Goal: Task Accomplishment & Management: Complete application form

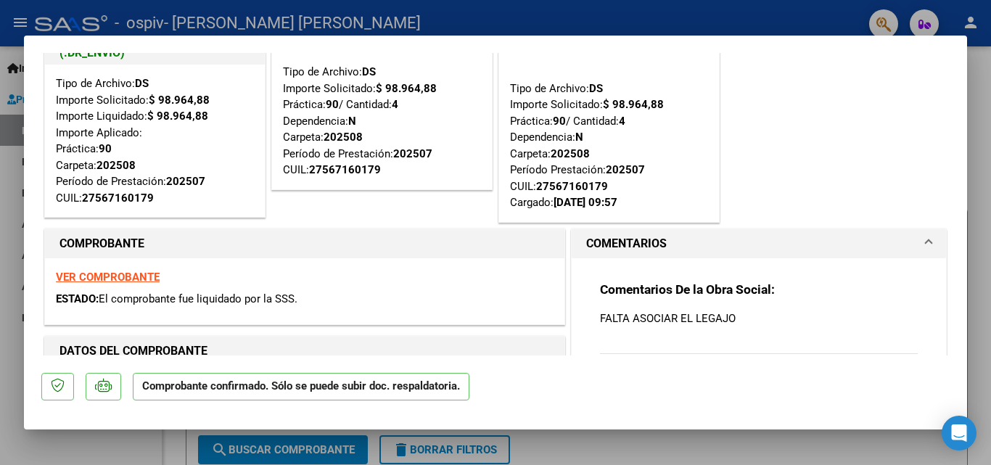
scroll to position [73, 0]
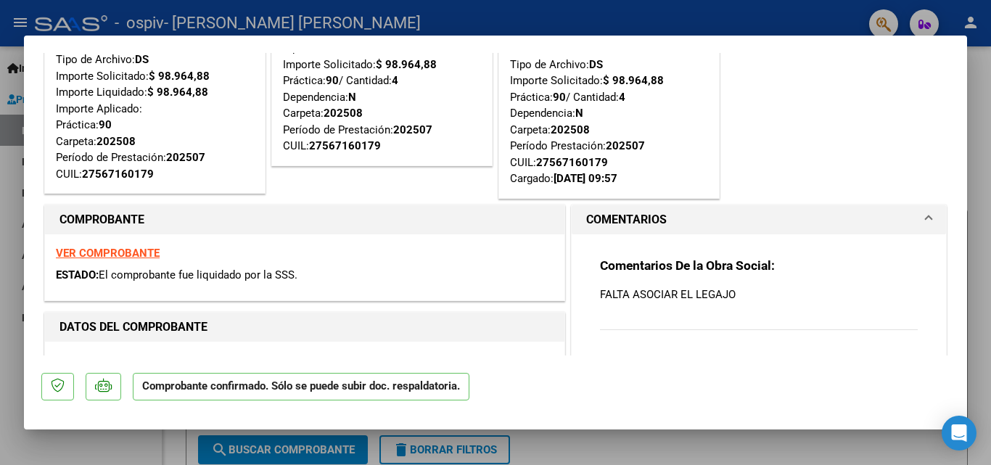
click at [122, 258] on strong "VER COMPROBANTE" at bounding box center [108, 253] width 104 height 13
click at [955, 422] on div "Open Intercom Messenger" at bounding box center [960, 433] width 38 height 38
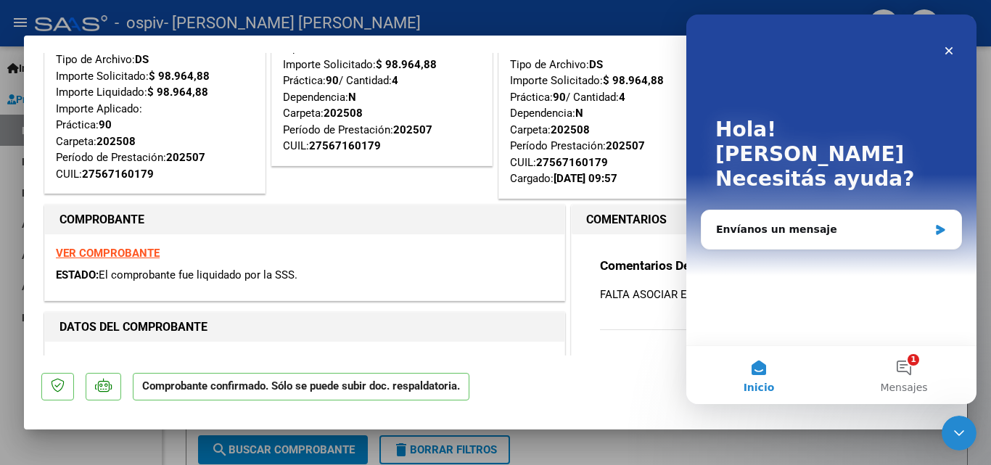
scroll to position [0, 0]
click at [947, 47] on icon "Cerrar" at bounding box center [950, 51] width 12 height 12
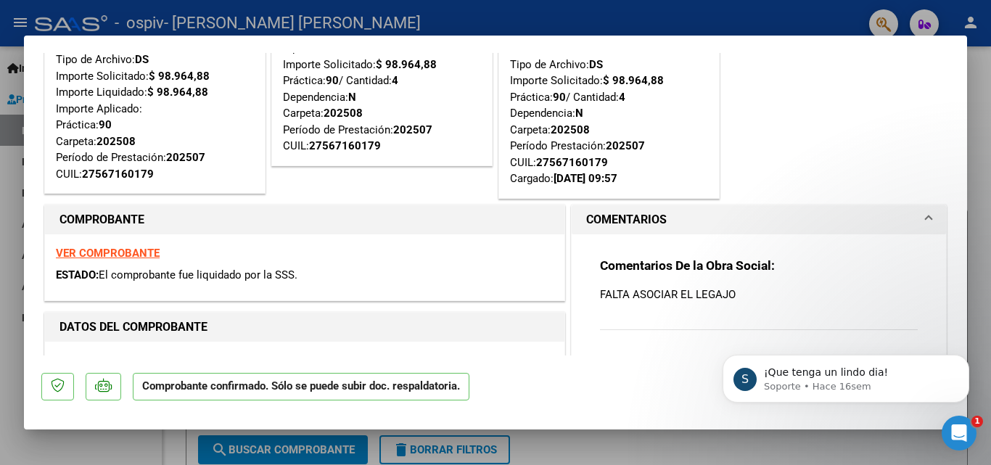
click at [723, 9] on div at bounding box center [495, 232] width 991 height 465
type input "$ 0,00"
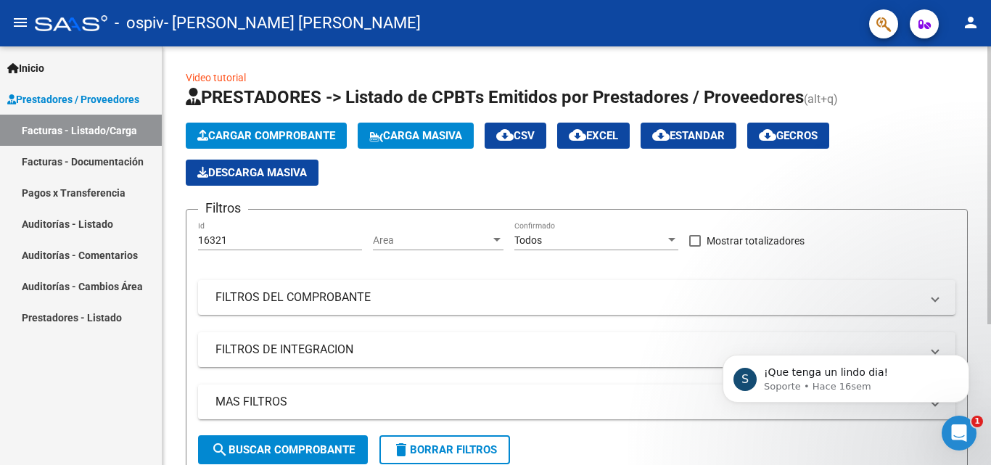
click at [259, 128] on button "Cargar Comprobante" at bounding box center [266, 136] width 161 height 26
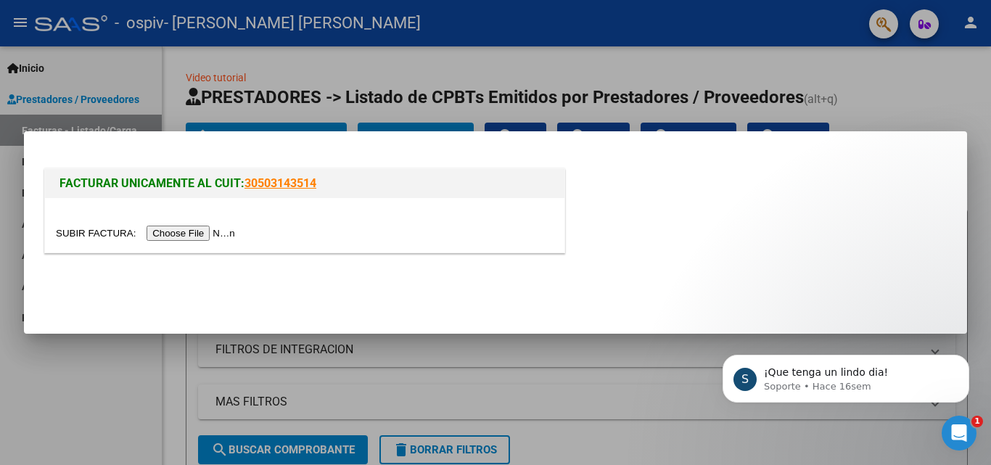
click at [216, 235] on input "file" at bounding box center [148, 233] width 184 height 15
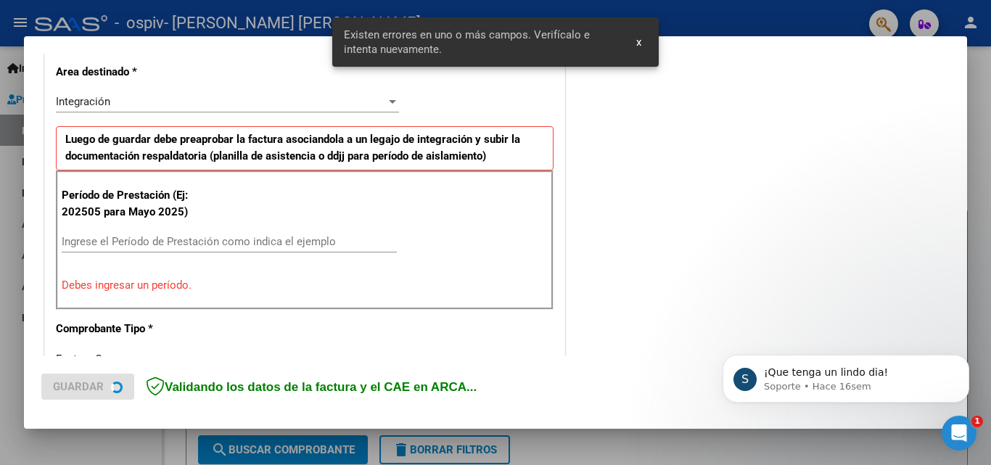
scroll to position [354, 0]
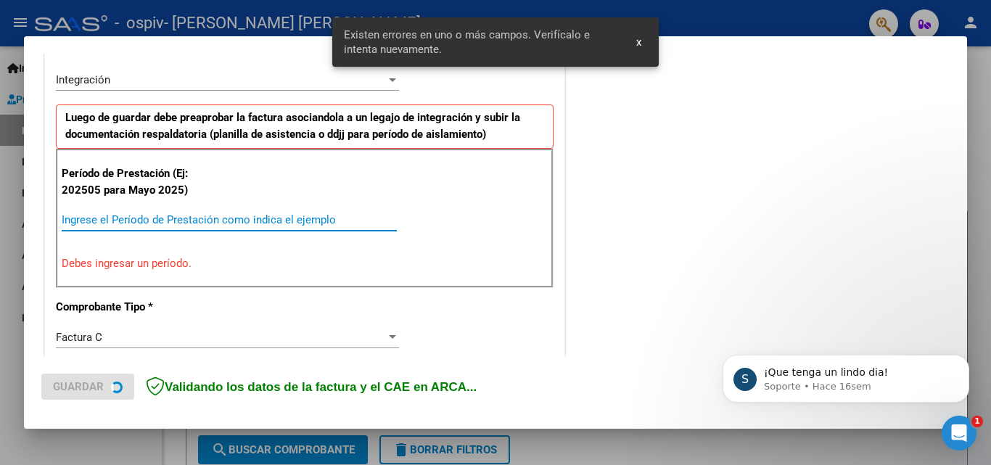
click at [151, 225] on input "Ingrese el Período de Prestación como indica el ejemplo" at bounding box center [229, 219] width 335 height 13
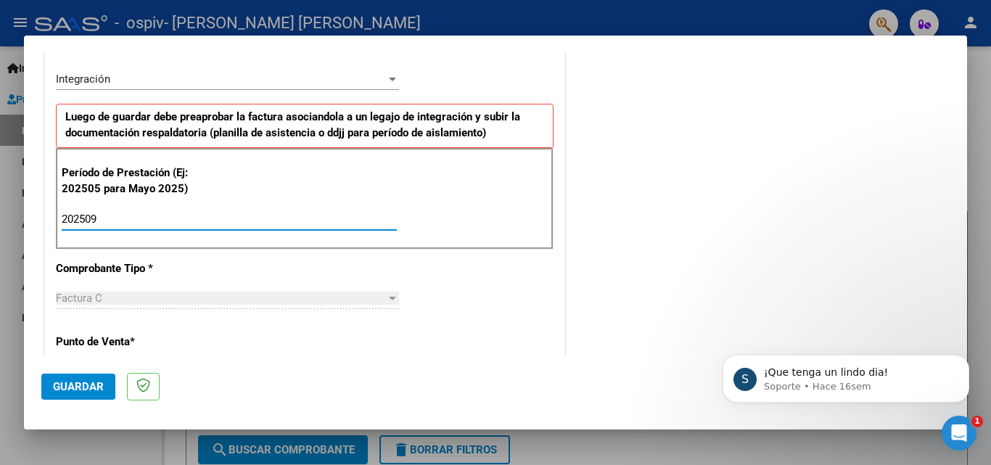
type input "202509"
click at [127, 300] on div "Factura C" at bounding box center [221, 298] width 330 height 13
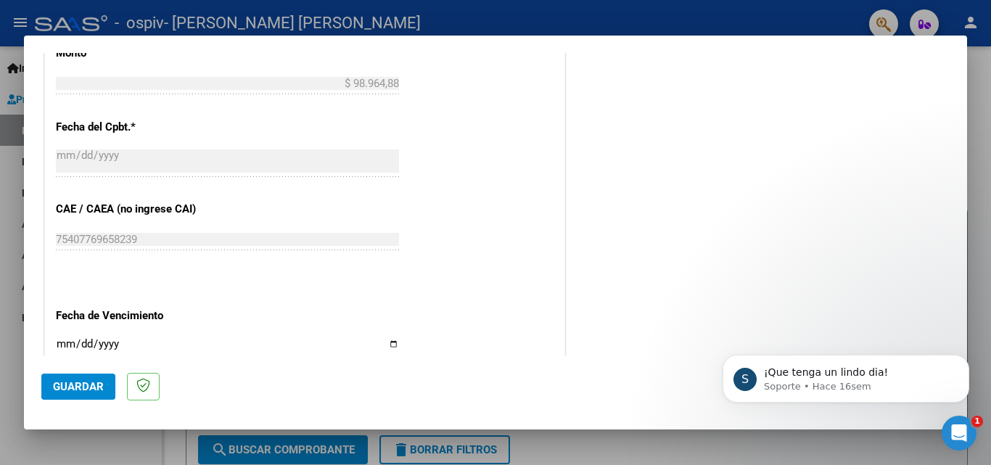
scroll to position [862, 0]
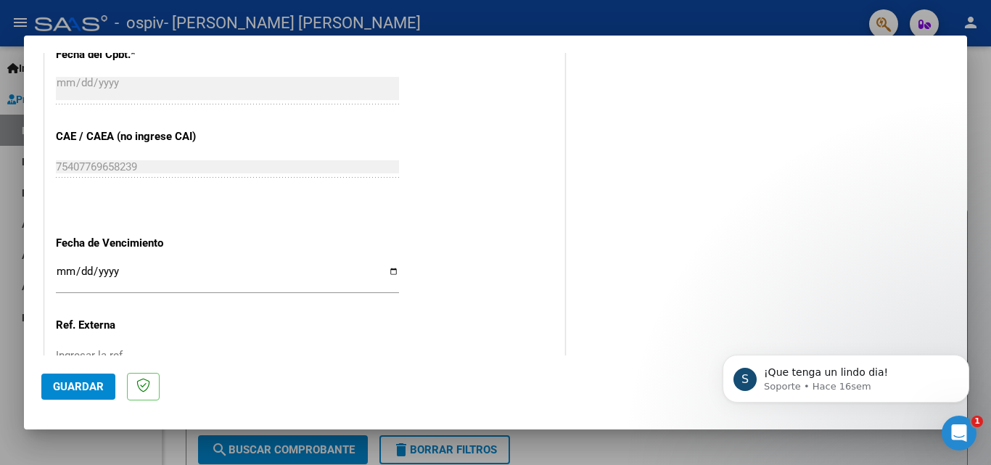
click at [385, 269] on input "Ingresar la fecha" at bounding box center [227, 277] width 343 height 23
type input "[DATE]"
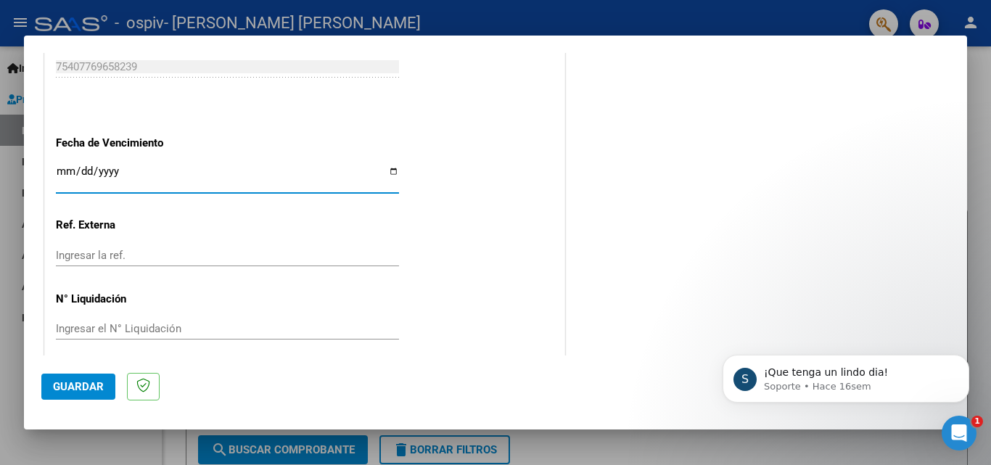
scroll to position [975, 0]
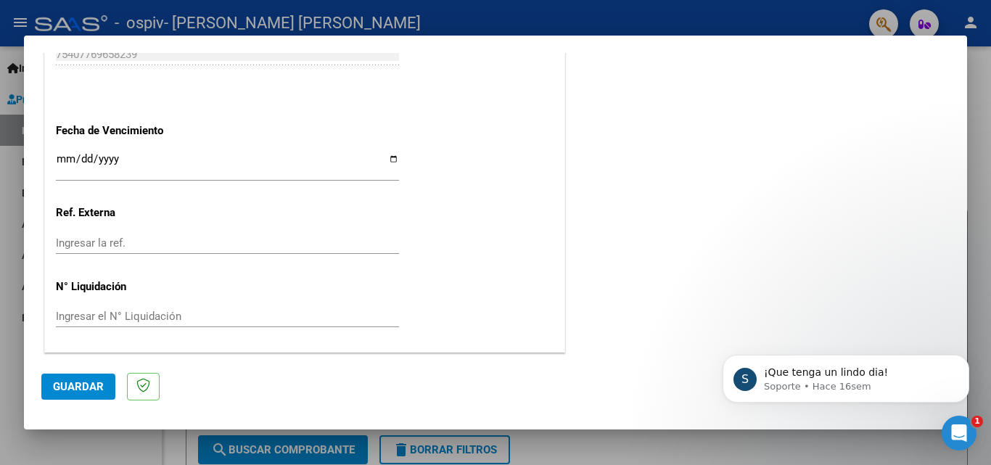
click at [89, 372] on mat-dialog-actions "Guardar" at bounding box center [495, 384] width 909 height 57
click at [91, 388] on span "Guardar" at bounding box center [78, 386] width 51 height 13
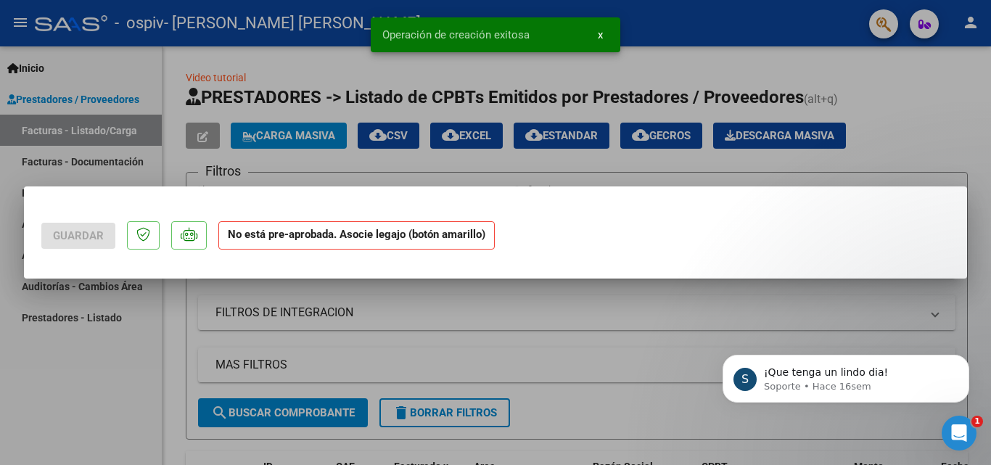
scroll to position [0, 0]
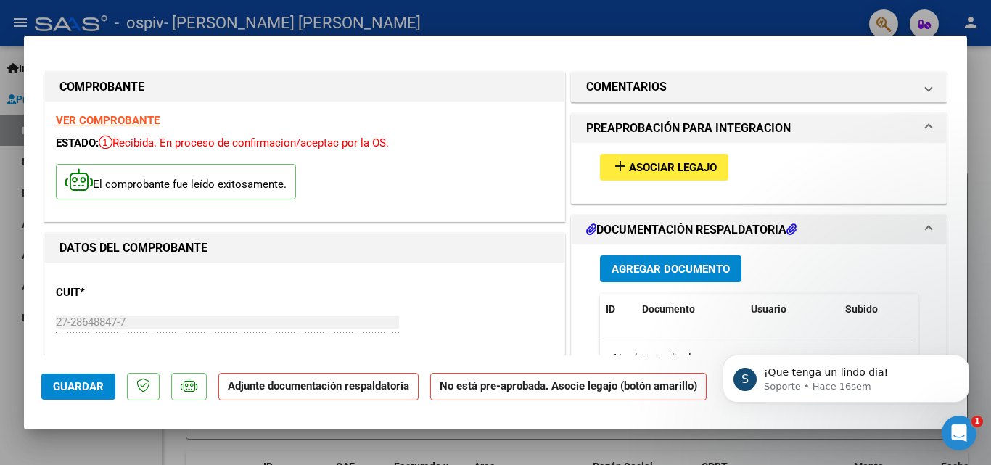
click at [656, 165] on span "Asociar Legajo" at bounding box center [673, 167] width 88 height 13
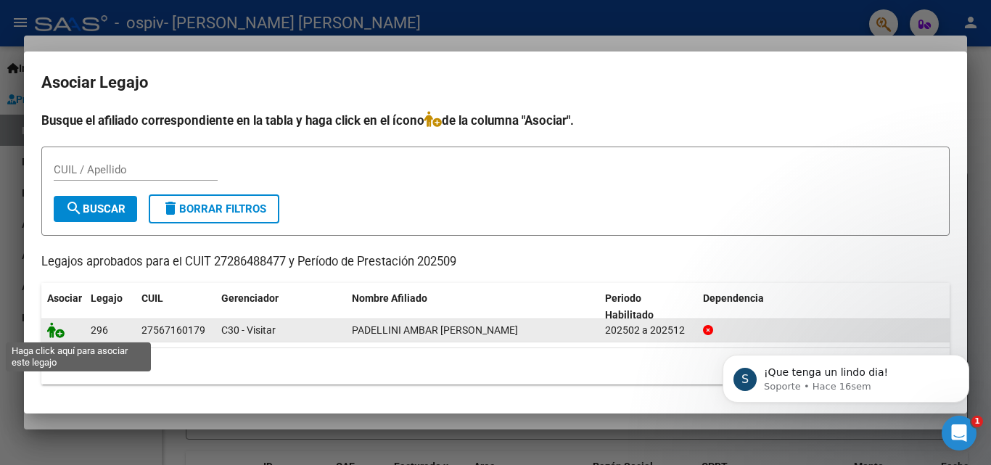
click at [59, 336] on icon at bounding box center [55, 330] width 17 height 16
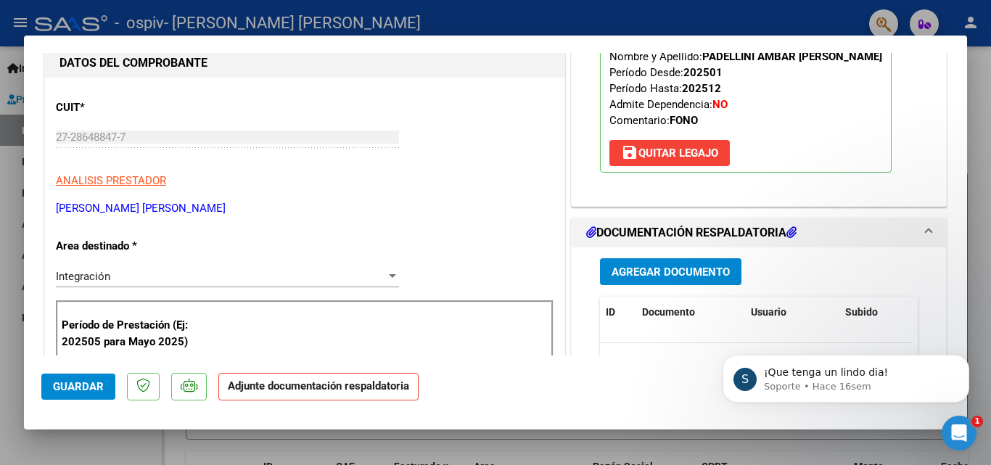
scroll to position [218, 0]
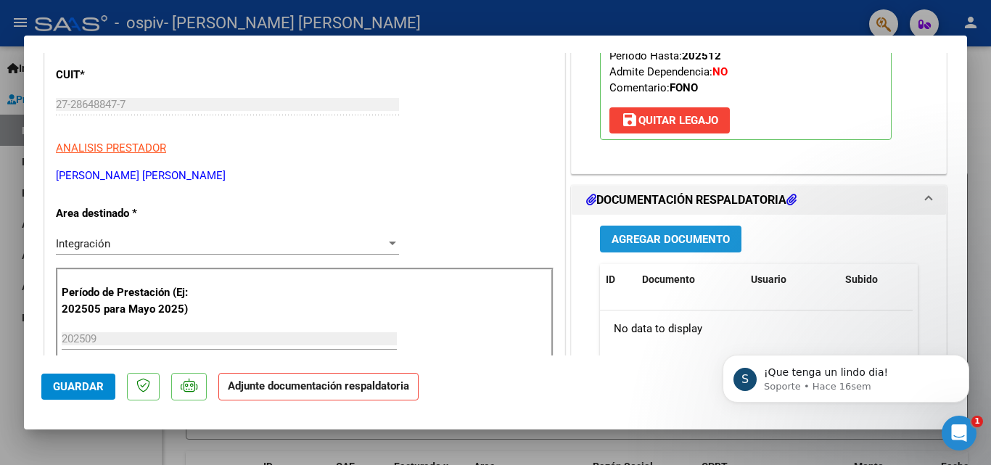
click at [652, 242] on span "Agregar Documento" at bounding box center [671, 239] width 118 height 13
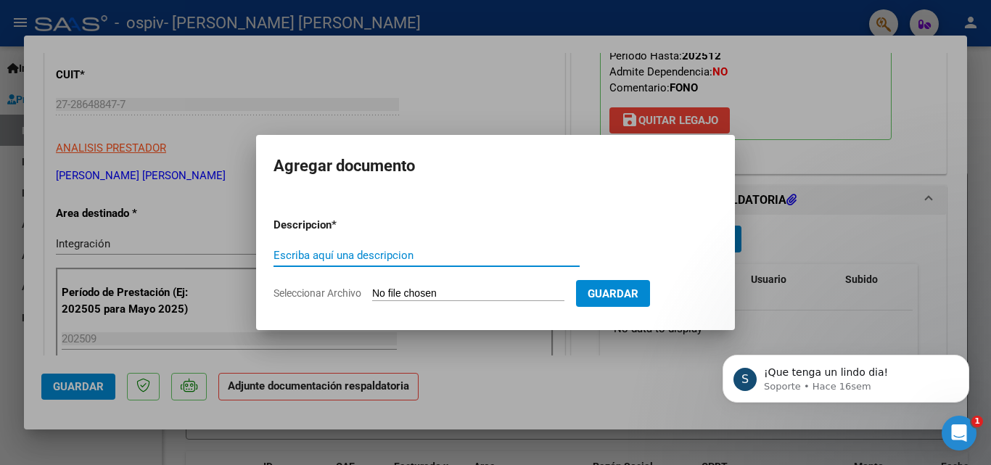
click at [374, 252] on input "Escriba aquí una descripcion" at bounding box center [427, 255] width 306 height 13
type input "asistencia"
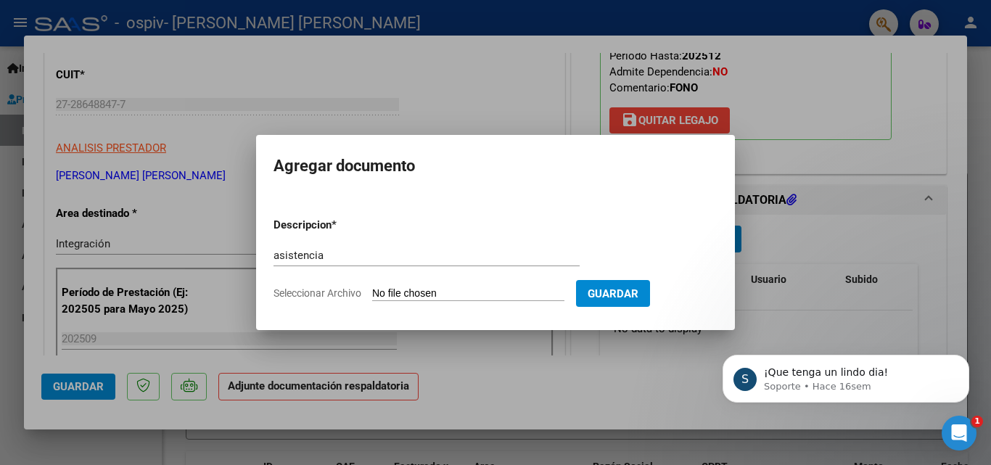
click at [396, 288] on input "Seleccionar Archivo" at bounding box center [468, 294] width 192 height 14
type input "C:\fakepath\asistencia sept ámbar.pdf"
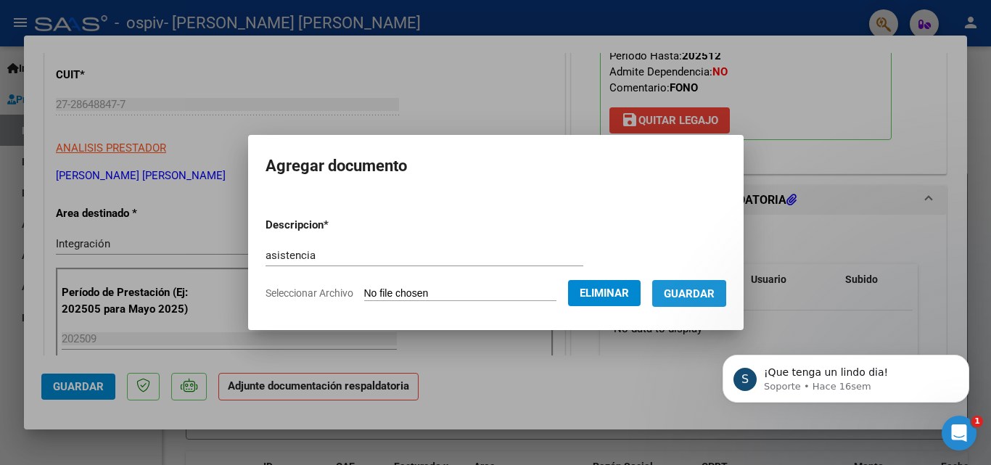
click at [687, 293] on span "Guardar" at bounding box center [689, 293] width 51 height 13
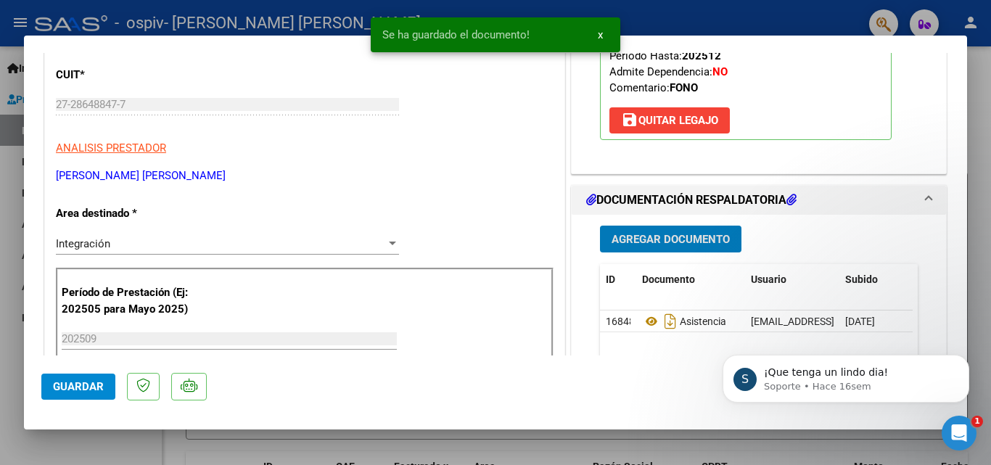
click at [651, 241] on span "Agregar Documento" at bounding box center [671, 239] width 118 height 13
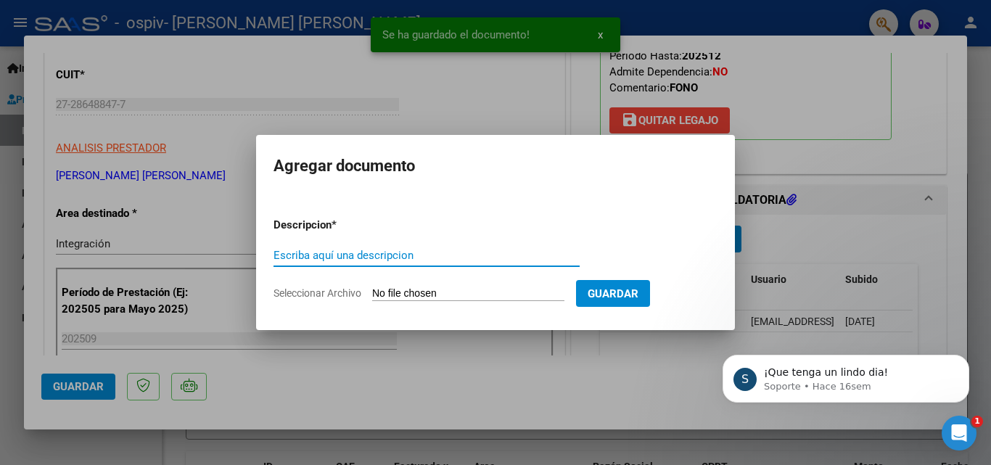
click at [402, 258] on input "Escriba aquí una descripcion" at bounding box center [427, 255] width 306 height 13
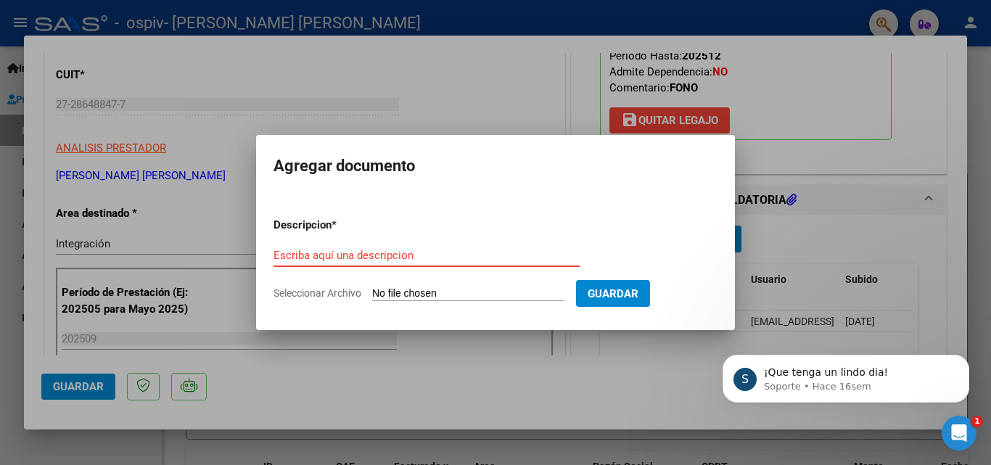
click at [390, 253] on input "Escriba aquí una descripcion" at bounding box center [427, 255] width 306 height 13
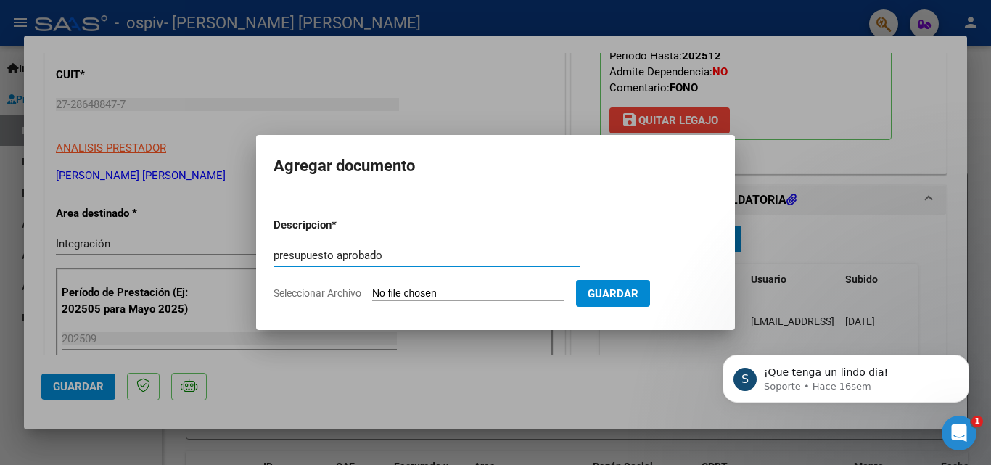
type input "presupuesto aprobado"
click at [420, 286] on form "Descripcion * presupuesto aprobado Escriba aquí una descripcion Seleccionar Arc…" at bounding box center [496, 259] width 444 height 106
click at [361, 294] on span "Seleccionar Archivo" at bounding box center [318, 293] width 88 height 12
click at [372, 294] on input "Seleccionar Archivo" at bounding box center [468, 294] width 192 height 14
type input "C:\fakepath\PADELLINI [PERSON_NAME] 2025 APROBADO.pdf"
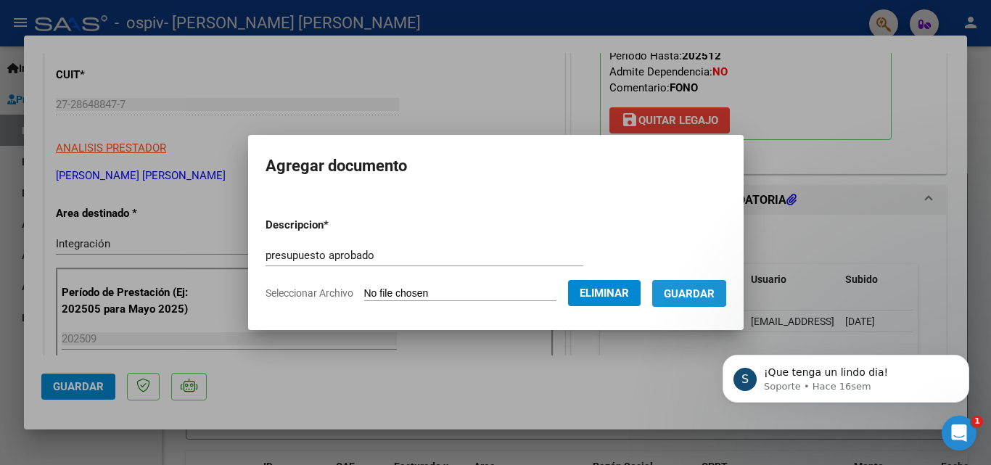
click at [689, 287] on span "Guardar" at bounding box center [689, 293] width 51 height 13
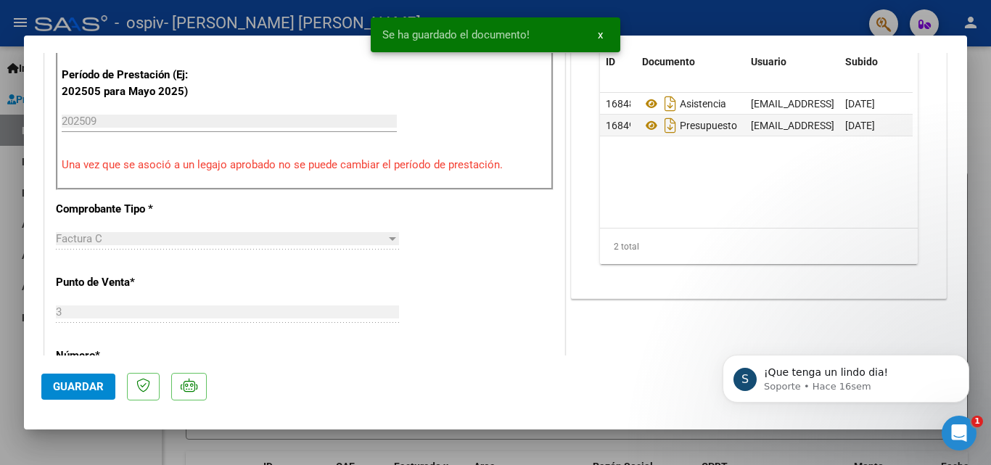
scroll to position [508, 0]
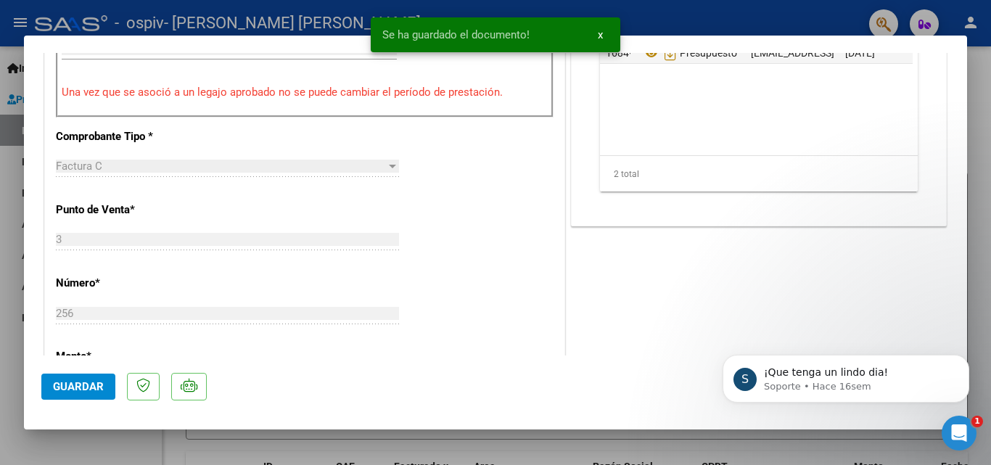
click at [79, 396] on button "Guardar" at bounding box center [78, 387] width 74 height 26
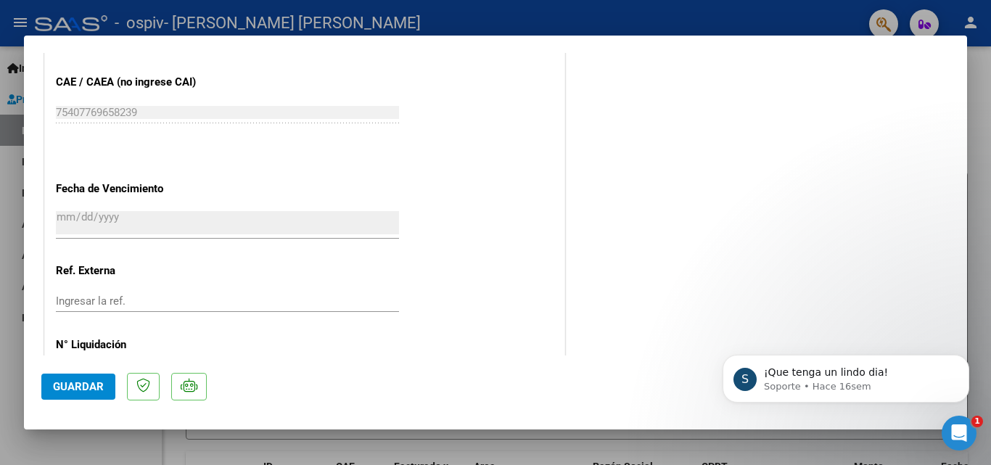
scroll to position [997, 0]
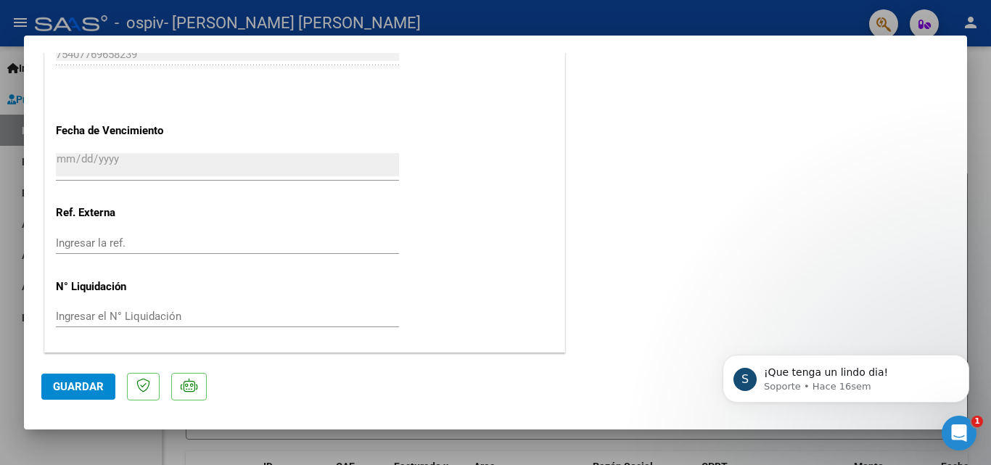
click at [92, 382] on span "Guardar" at bounding box center [78, 386] width 51 height 13
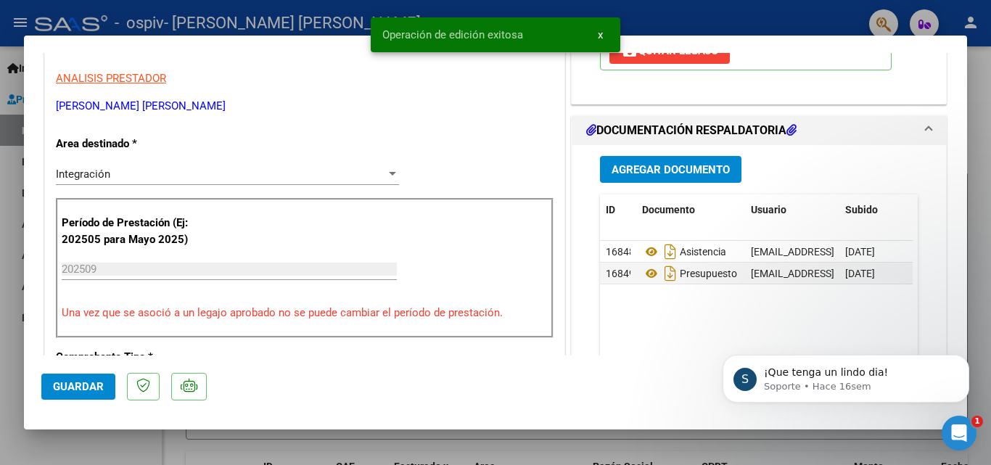
scroll to position [53, 0]
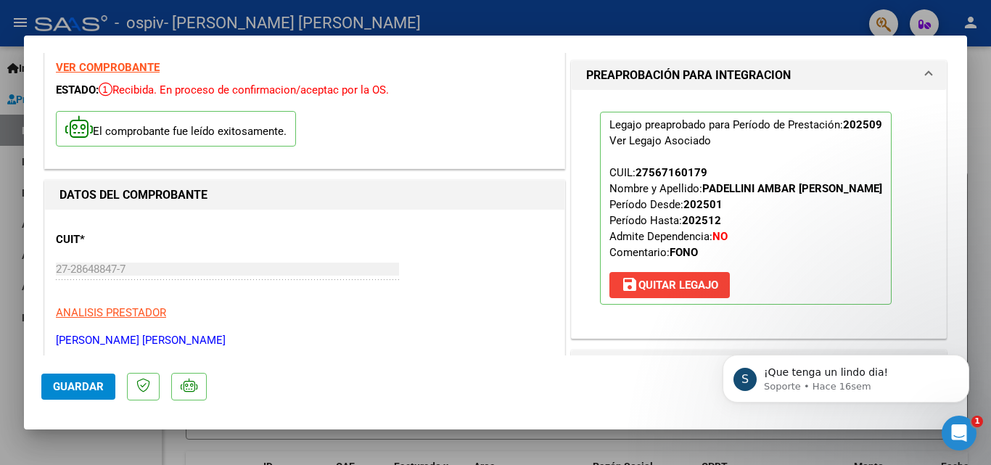
click at [454, 17] on div at bounding box center [495, 232] width 991 height 465
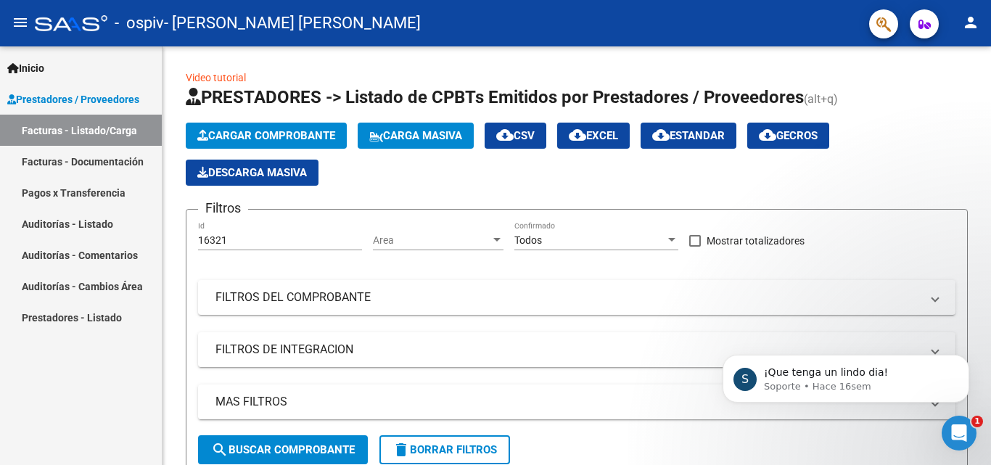
click at [65, 162] on link "Facturas - Documentación" at bounding box center [81, 161] width 162 height 31
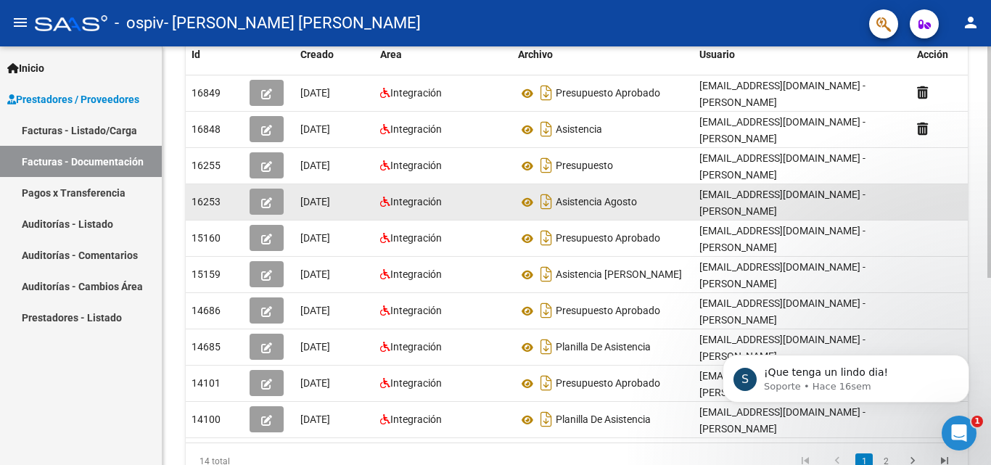
scroll to position [338, 0]
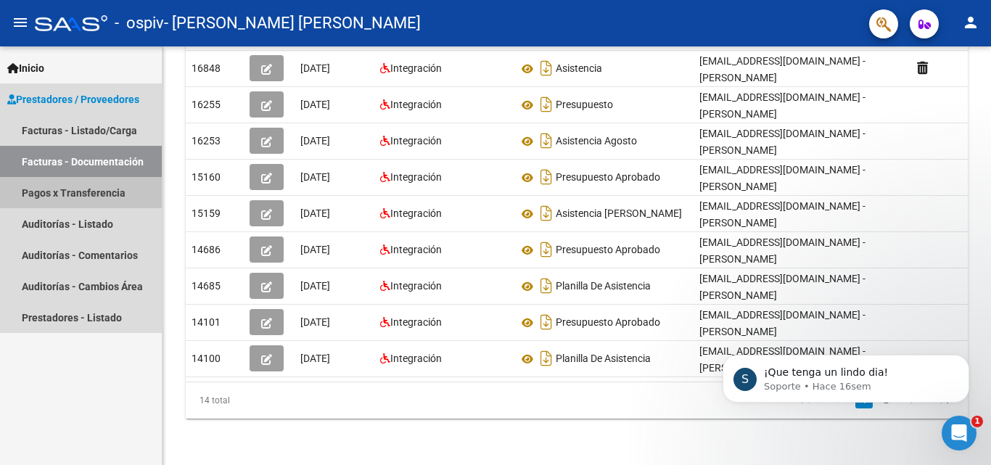
click at [100, 187] on link "Pagos x Transferencia" at bounding box center [81, 192] width 162 height 31
